Goal: Task Accomplishment & Management: Use online tool/utility

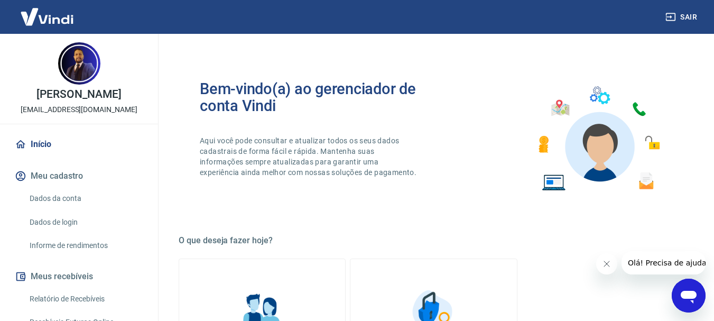
scroll to position [106, 0]
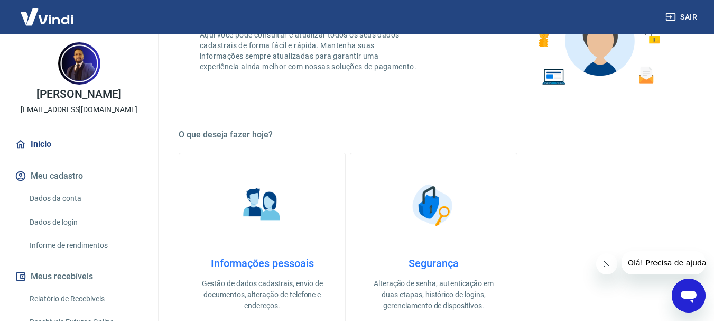
click at [610, 259] on button "Fechar mensagem da empresa" at bounding box center [606, 263] width 21 height 21
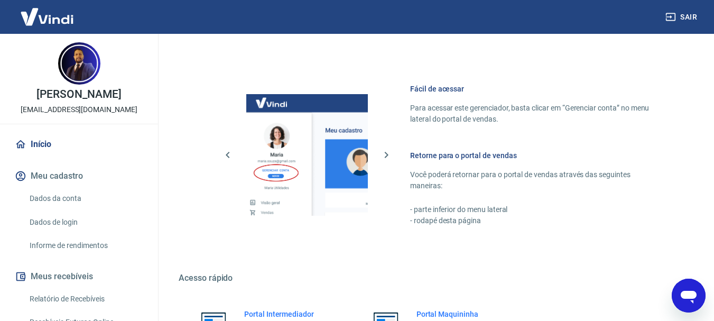
scroll to position [547, 0]
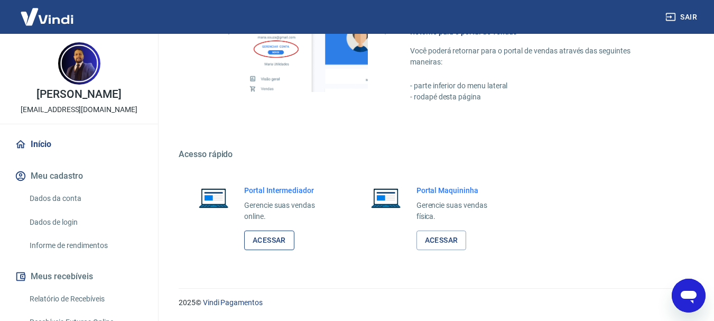
click at [266, 242] on link "Acessar" at bounding box center [269, 240] width 50 height 20
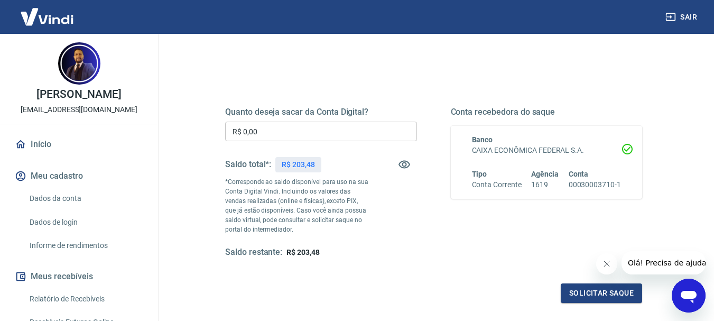
scroll to position [159, 0]
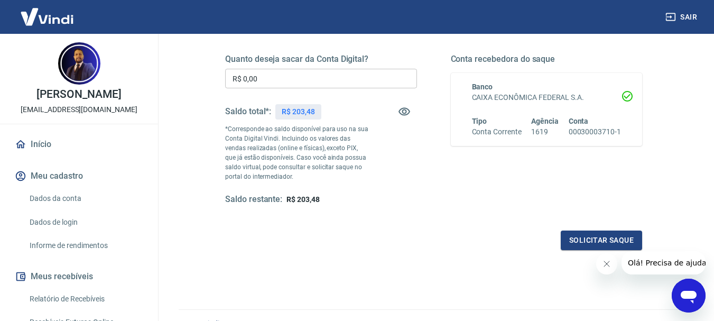
click at [275, 77] on input "R$ 0,00" at bounding box center [321, 79] width 192 height 20
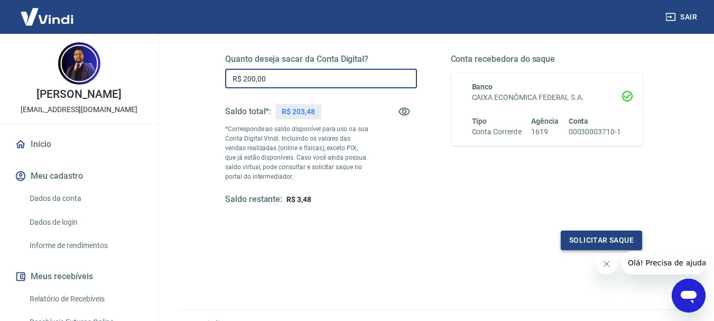
type input "R$ 200,00"
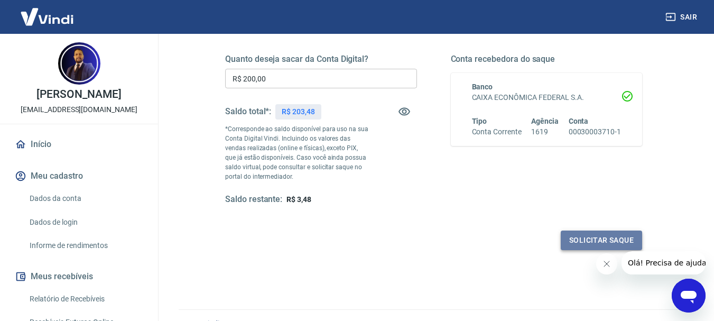
click at [586, 237] on button "Solicitar saque" at bounding box center [601, 240] width 81 height 20
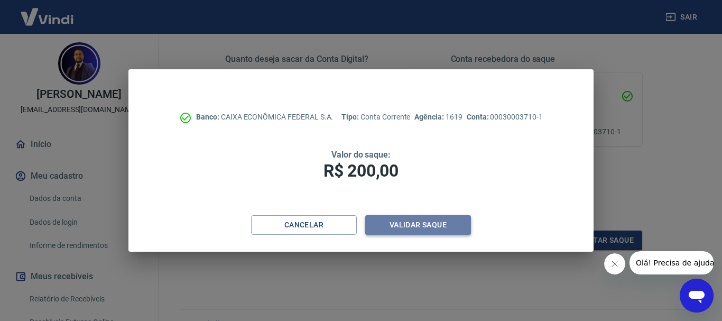
click at [407, 224] on button "Validar saque" at bounding box center [418, 225] width 106 height 20
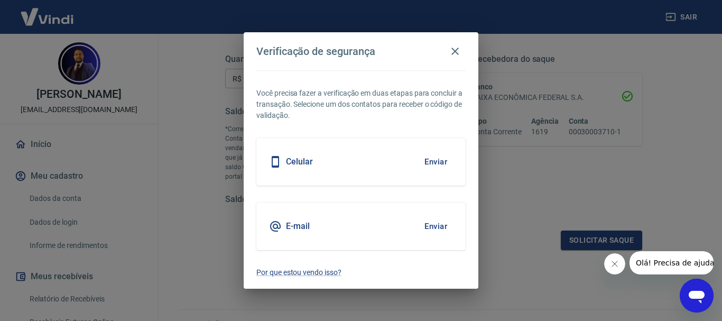
click at [297, 228] on h5 "E-mail" at bounding box center [298, 226] width 24 height 11
click at [438, 223] on button "Enviar" at bounding box center [436, 226] width 34 height 22
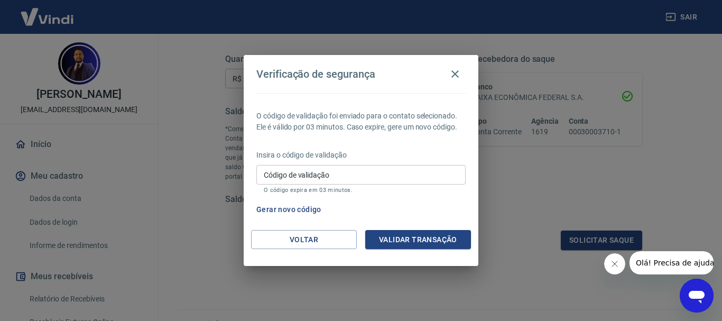
click at [311, 180] on input "Código de validação" at bounding box center [360, 175] width 209 height 20
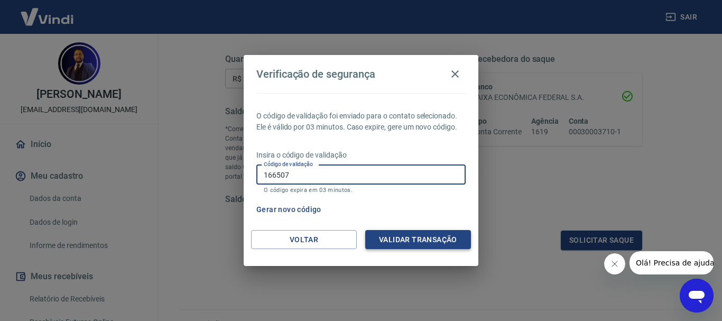
type input "166507"
click at [409, 232] on button "Validar transação" at bounding box center [418, 240] width 106 height 20
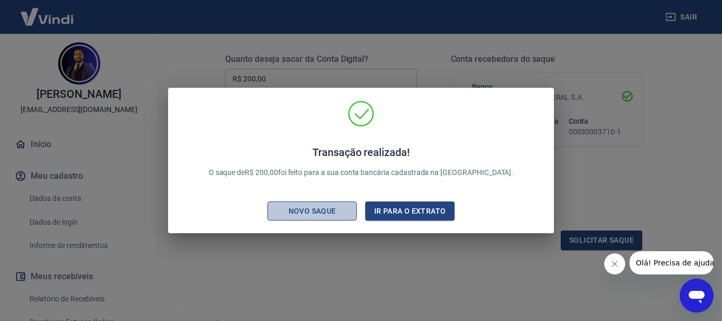
click at [300, 209] on div "Novo saque" at bounding box center [312, 211] width 73 height 13
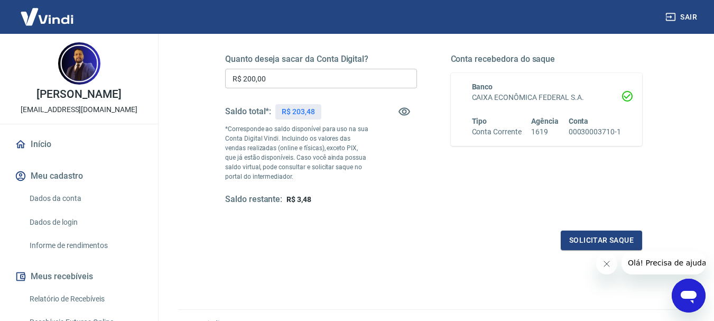
click at [611, 264] on button "Fechar mensagem da empresa" at bounding box center [606, 263] width 21 height 21
